Goal: Information Seeking & Learning: Stay updated

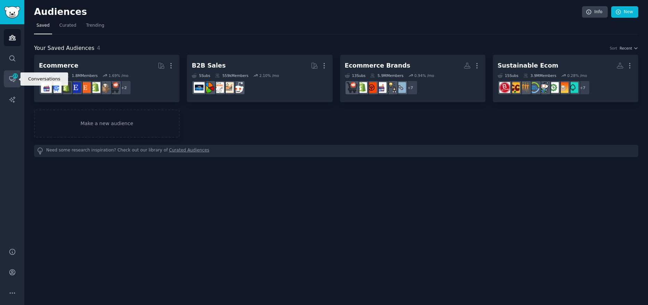
click at [10, 74] on link "Conversations 23" at bounding box center [12, 78] width 17 height 17
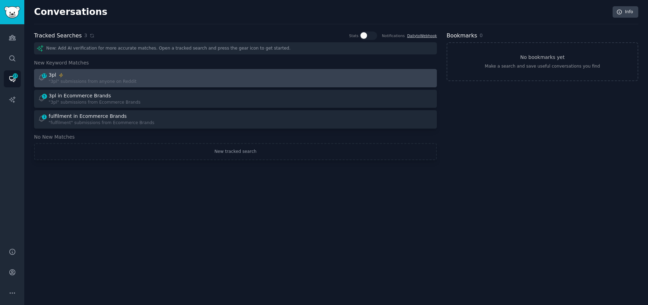
click at [193, 76] on div "17 3pl "3pl" submissions from anyone on Reddit" at bounding box center [134, 78] width 193 height 14
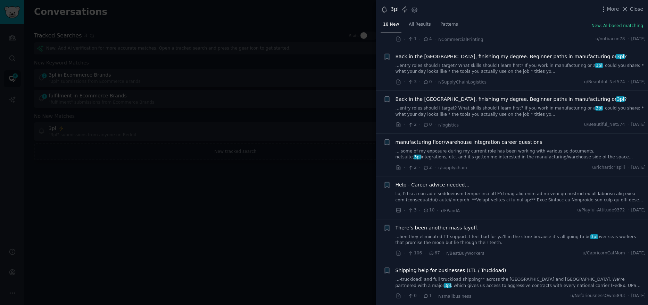
scroll to position [416, 0]
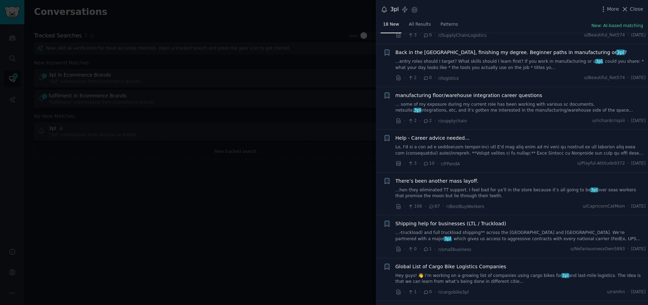
click at [270, 191] on div at bounding box center [324, 152] width 648 height 305
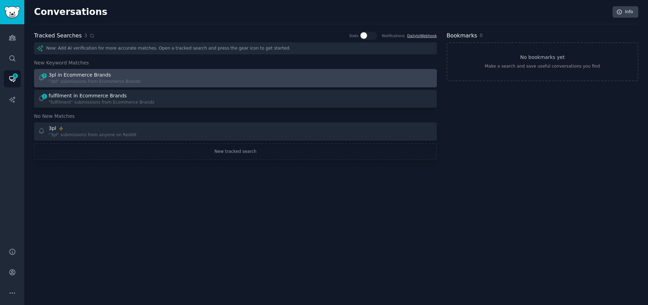
click at [122, 76] on div "3pl in Ecommerce Brands" at bounding box center [95, 74] width 92 height 7
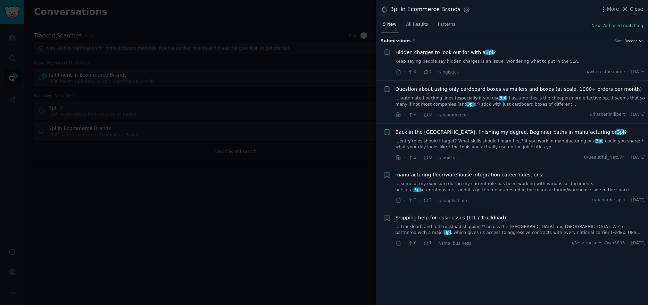
click at [253, 214] on div at bounding box center [324, 152] width 648 height 305
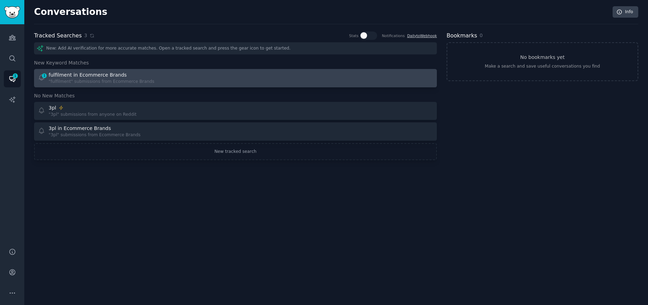
click at [124, 80] on div ""fulfilment" submissions from Ecommerce Brands" at bounding box center [102, 82] width 106 height 6
